Goal: Task Accomplishment & Management: Use online tool/utility

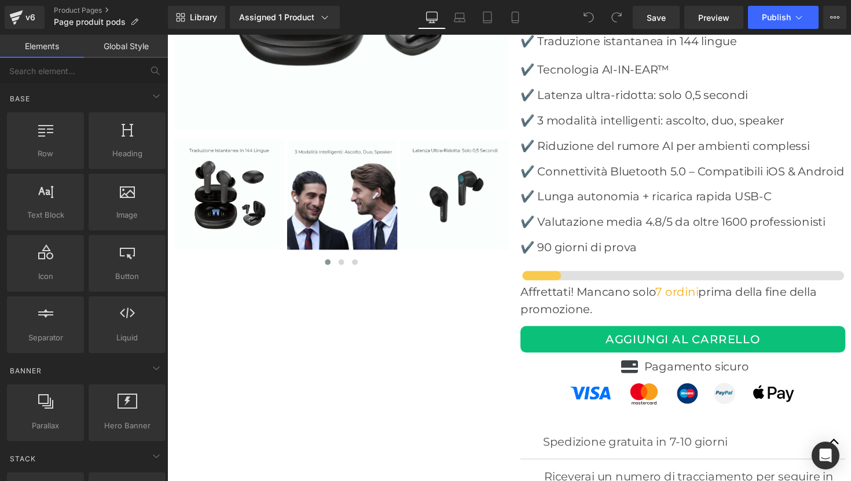
scroll to position [3694, 0]
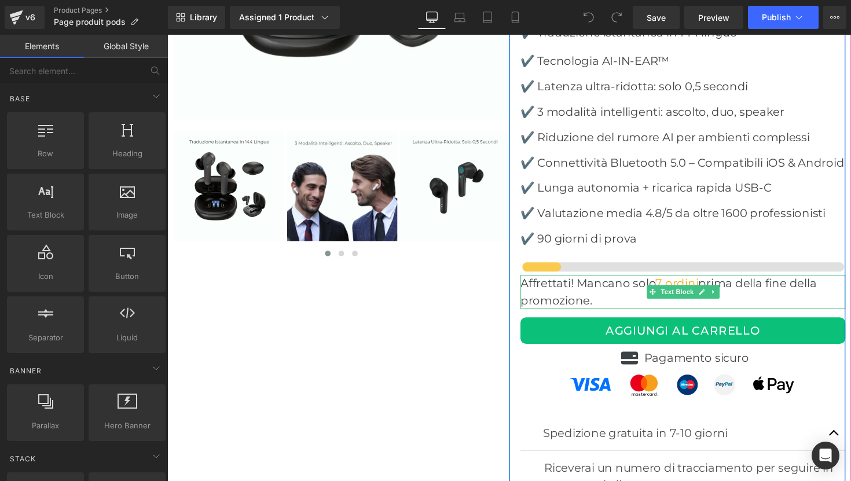
click at [689, 281] on p "Affrettati! Mancano solo 7 ordini prima della fine della promozione." at bounding box center [695, 298] width 333 height 35
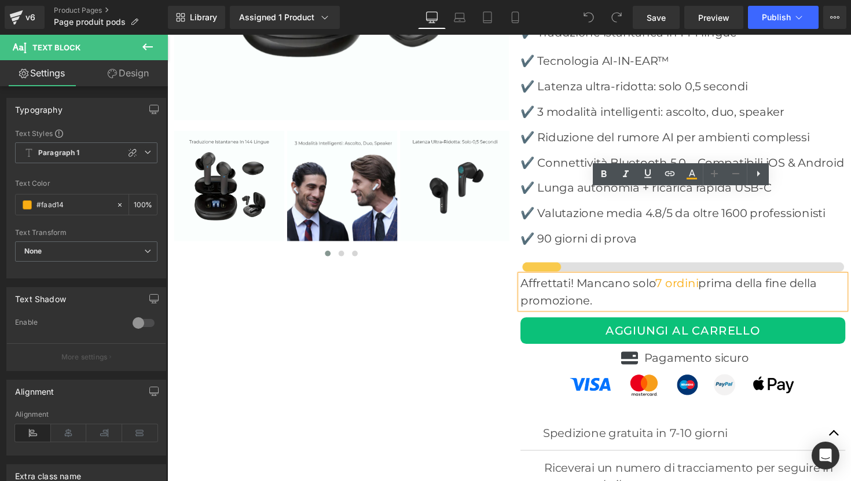
drag, startPoint x: 671, startPoint y: 202, endPoint x: 714, endPoint y: 205, distance: 43.5
click at [714, 281] on p "Affrettati! Mancano solo 7 ordini prima della fine della promozione." at bounding box center [695, 298] width 333 height 35
click at [610, 177] on icon at bounding box center [604, 174] width 14 height 14
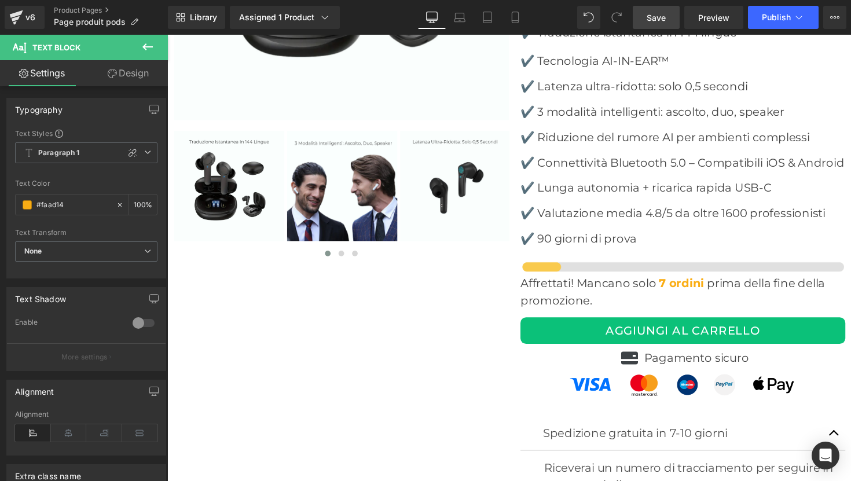
click at [664, 12] on span "Save" at bounding box center [656, 18] width 19 height 12
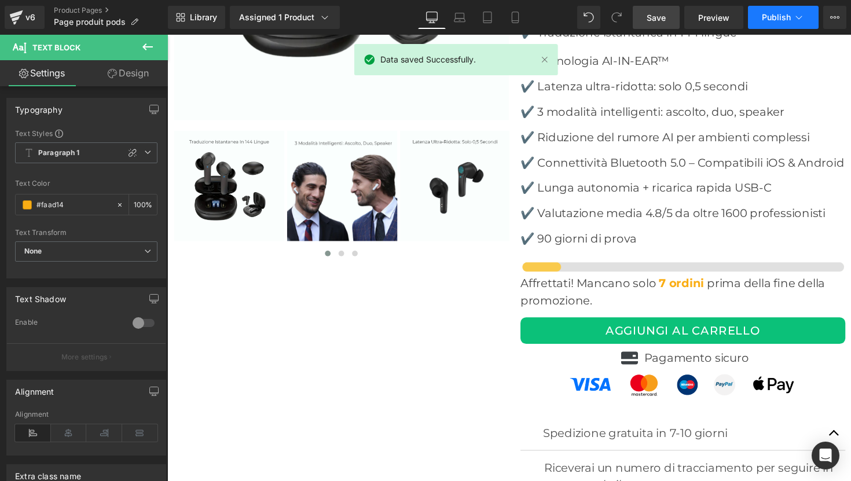
click at [780, 13] on span "Publish" at bounding box center [776, 17] width 29 height 9
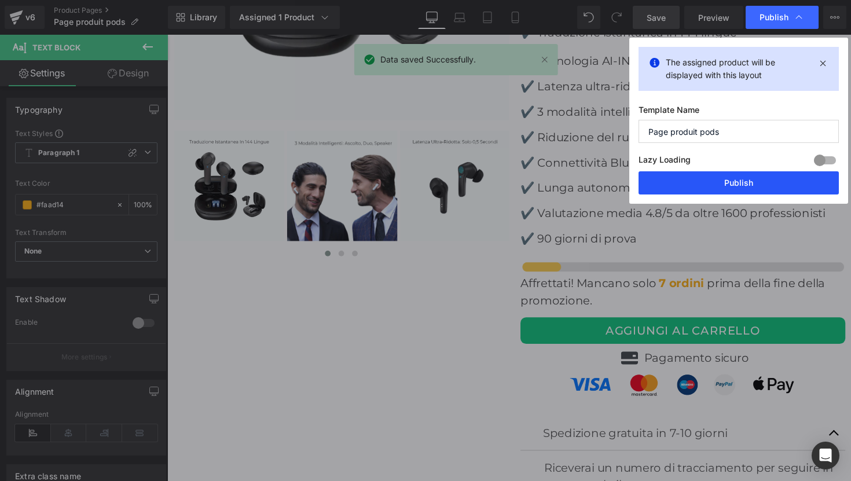
click at [728, 186] on button "Publish" at bounding box center [739, 182] width 200 height 23
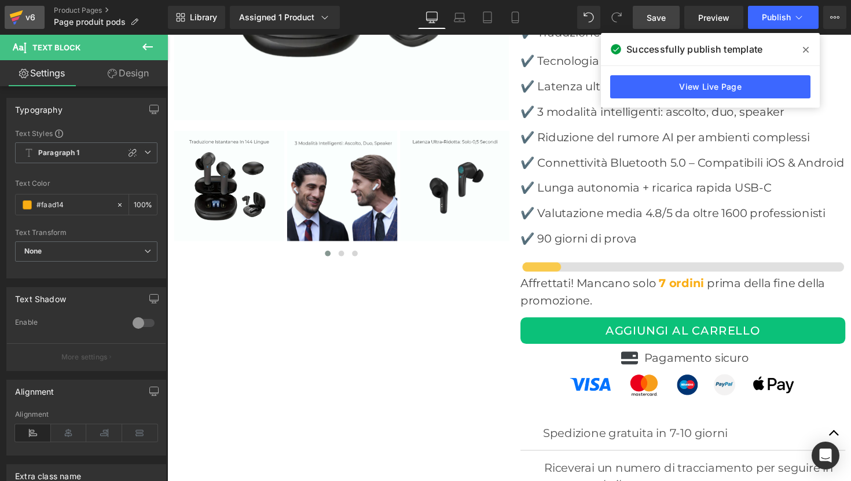
click at [23, 17] on div "v6" at bounding box center [30, 17] width 14 height 15
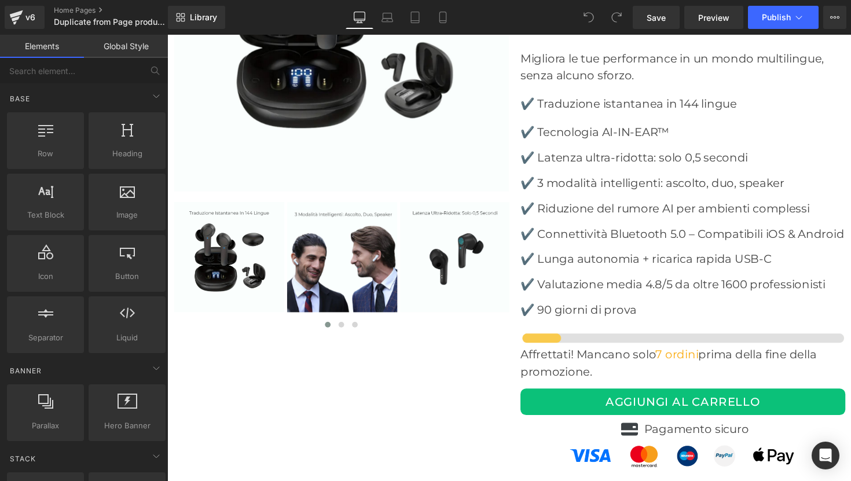
scroll to position [3628, 0]
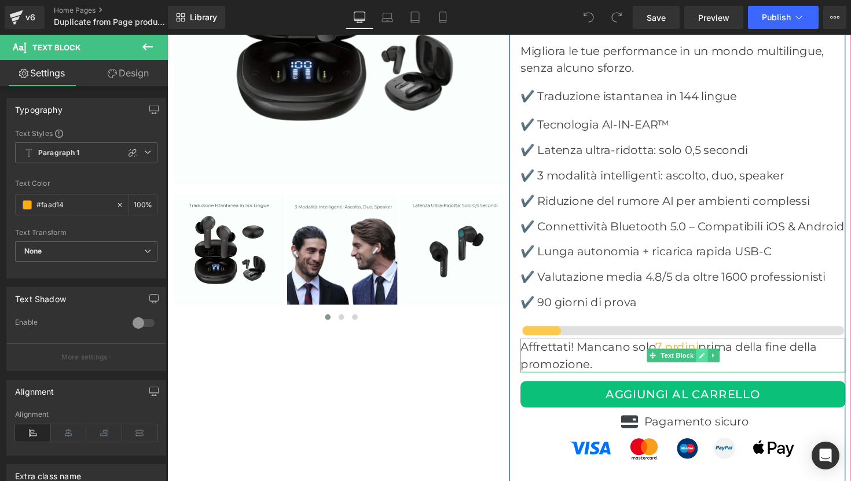
drag, startPoint x: 670, startPoint y: 266, endPoint x: 713, endPoint y: 270, distance: 43.0
click at [713, 346] on div "Affrettati! Mancano solo 7 ordini prima della fine della promozione. Text Block" at bounding box center [695, 363] width 333 height 35
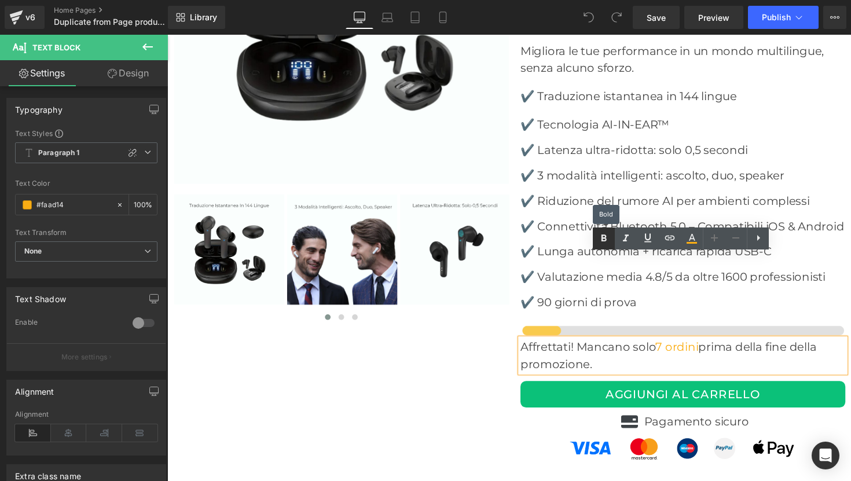
click at [608, 233] on icon at bounding box center [604, 239] width 14 height 14
click at [790, 10] on button "Publish" at bounding box center [783, 17] width 71 height 23
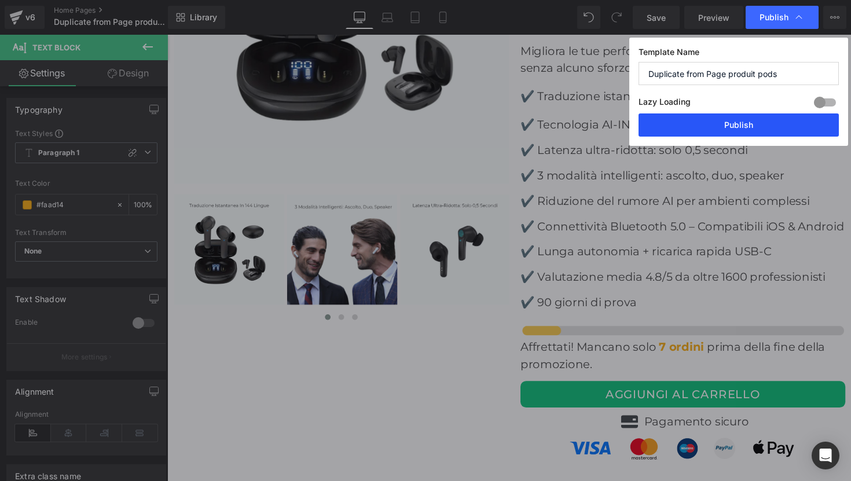
click at [728, 131] on button "Publish" at bounding box center [739, 124] width 200 height 23
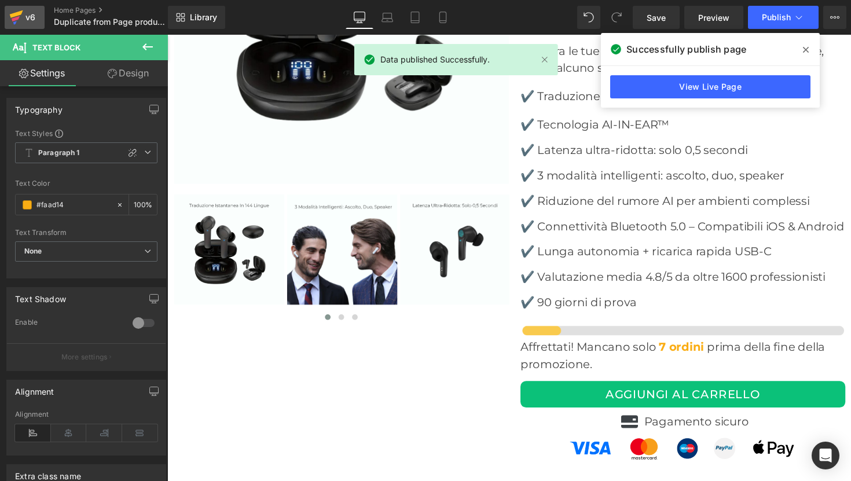
click at [27, 18] on div "v6" at bounding box center [30, 17] width 14 height 15
